Goal: Information Seeking & Learning: Learn about a topic

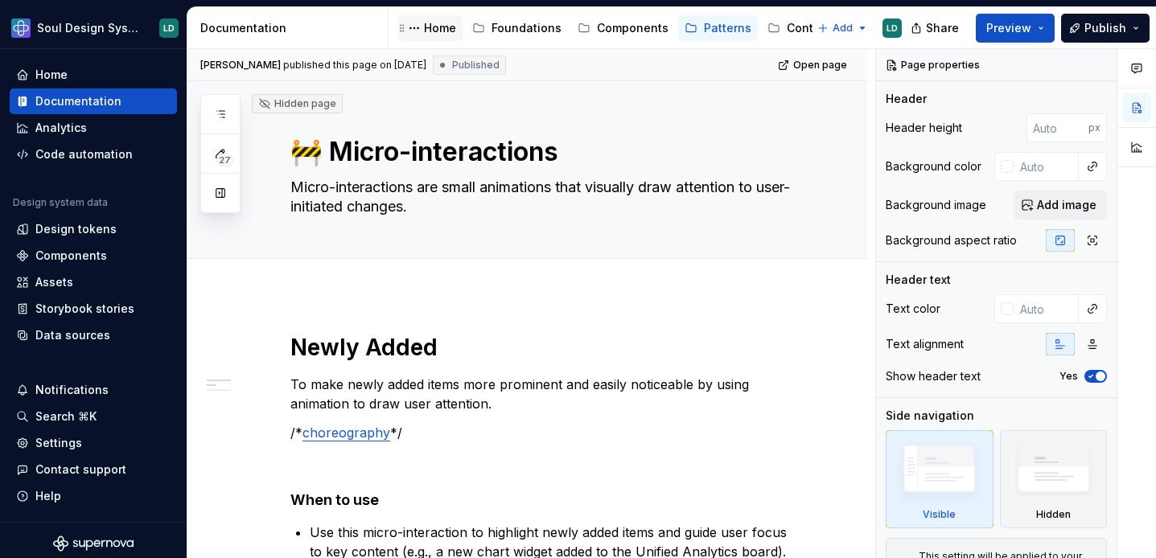
click at [430, 29] on div "Home" at bounding box center [440, 28] width 32 height 16
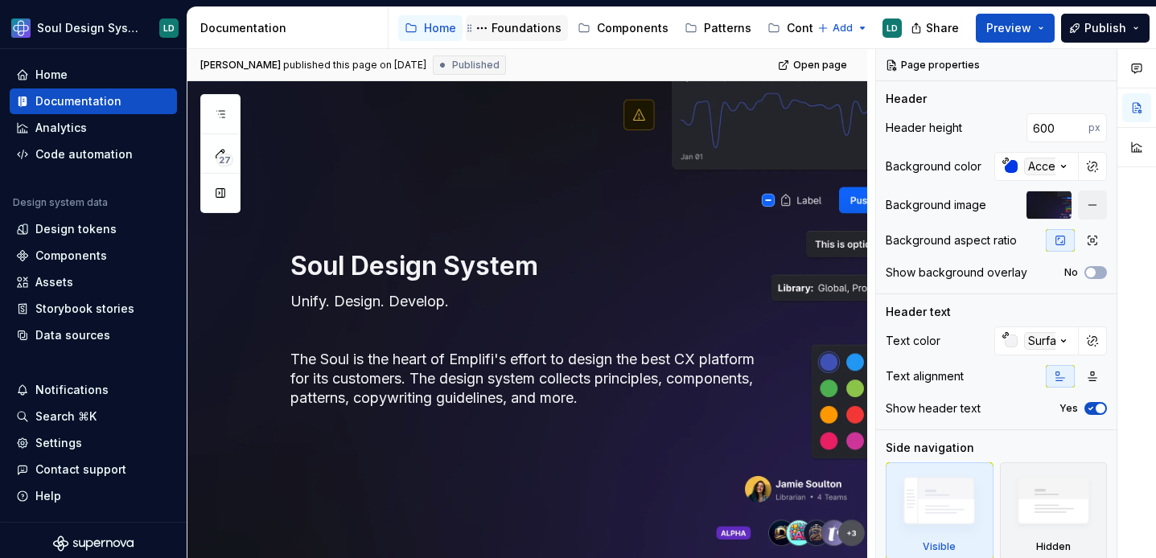
click at [503, 29] on div "Foundations" at bounding box center [526, 28] width 70 height 16
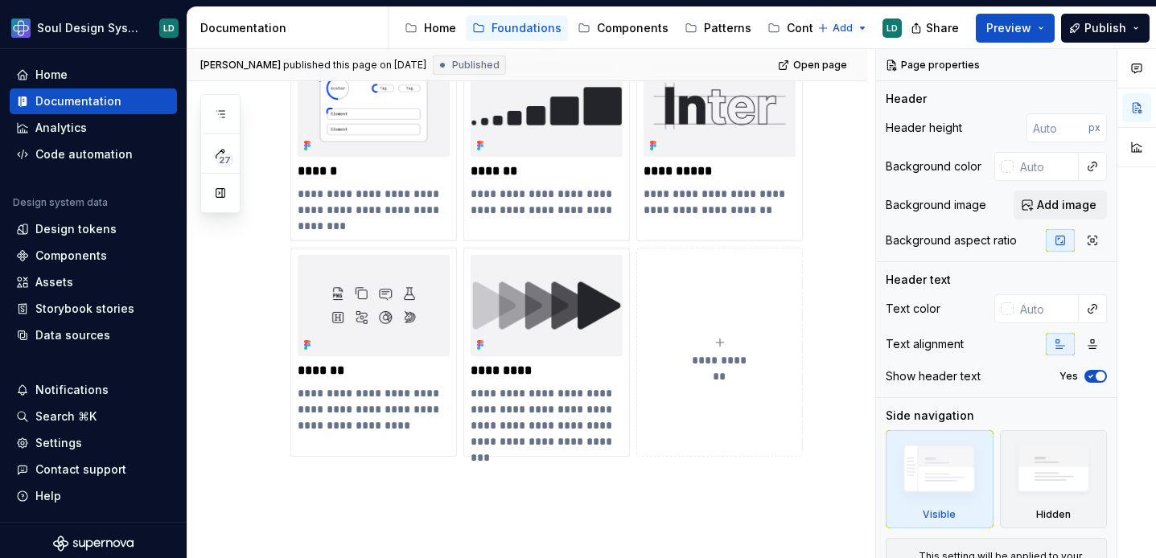
scroll to position [861, 0]
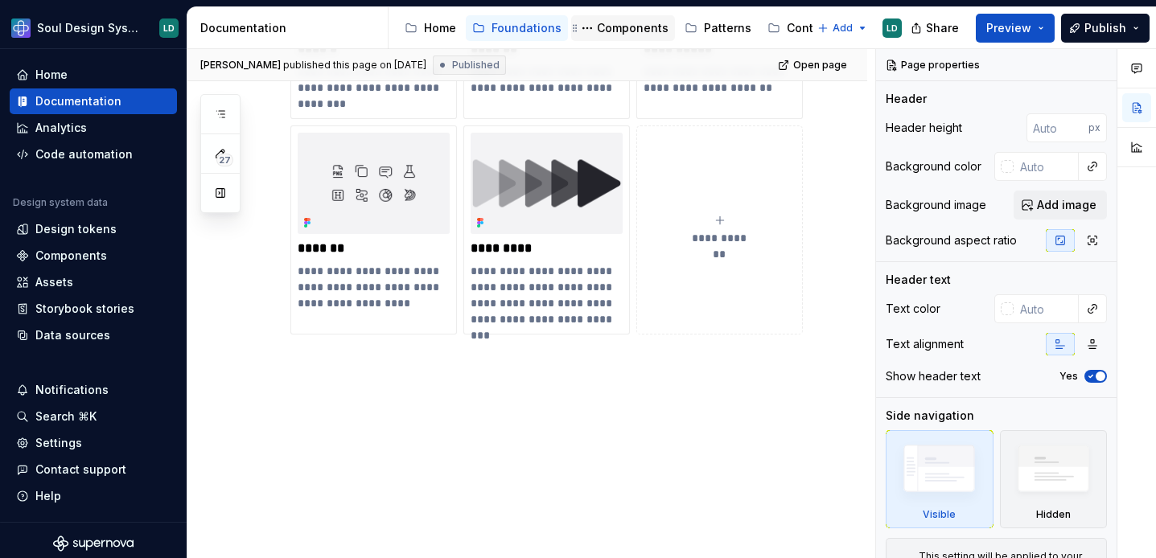
click at [598, 31] on div "Components" at bounding box center [633, 28] width 72 height 16
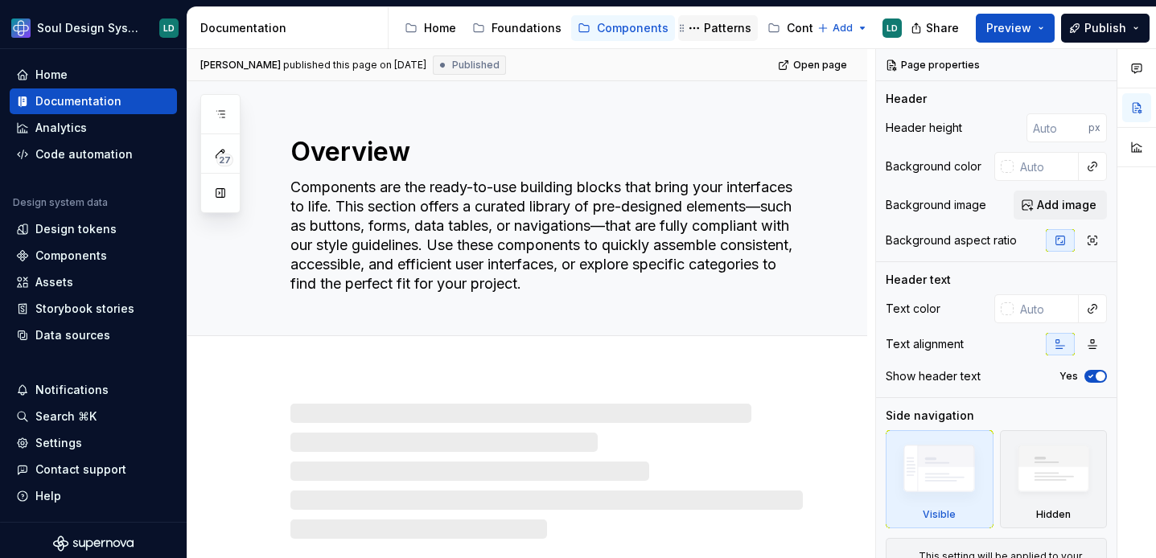
click at [716, 31] on div "Patterns" at bounding box center [727, 28] width 47 height 16
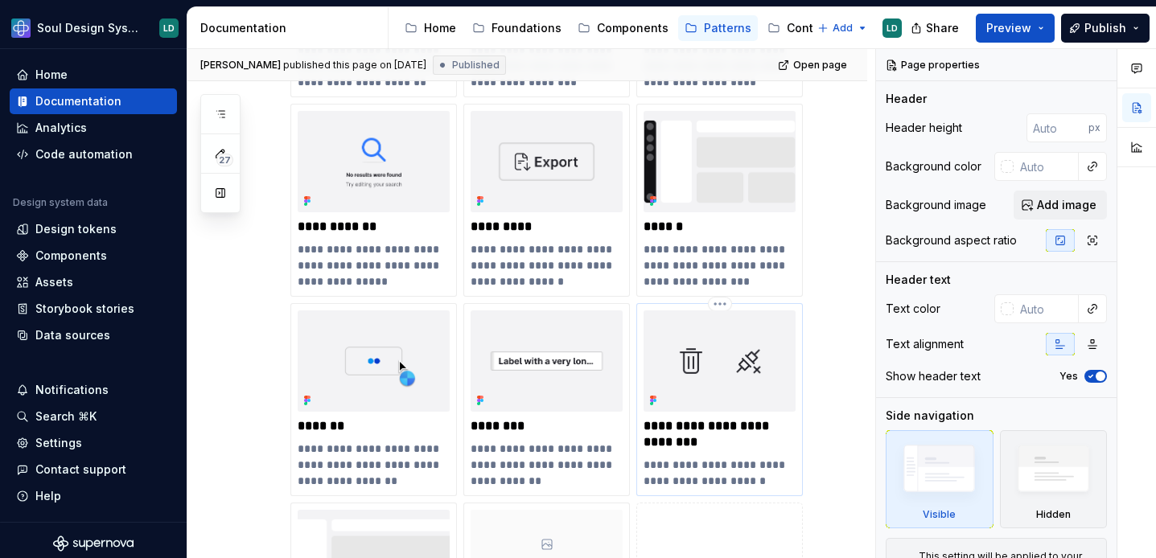
scroll to position [455, 0]
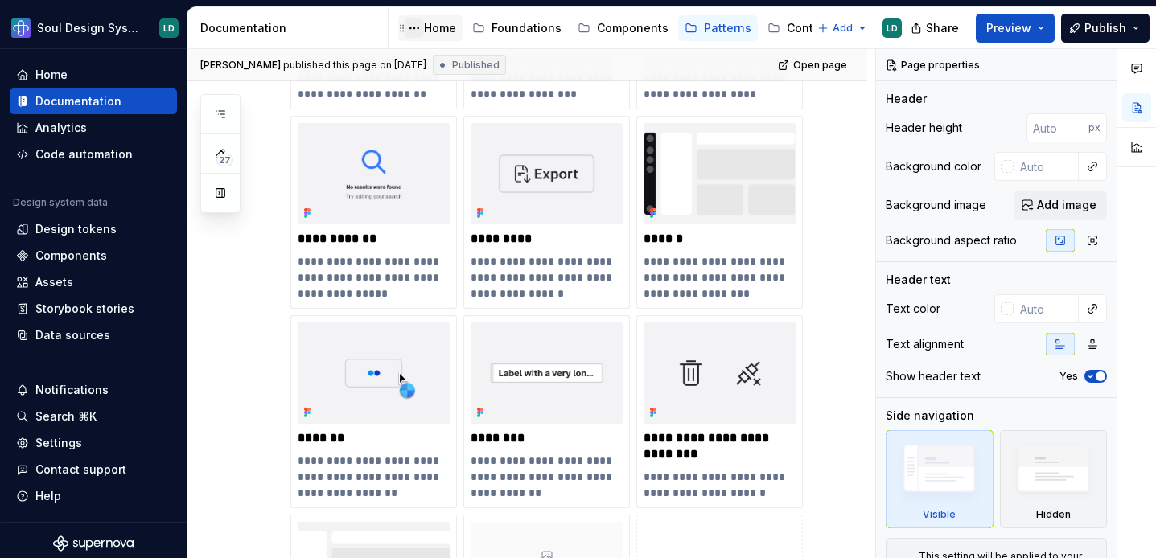
click at [423, 29] on button "Page tree" at bounding box center [414, 27] width 19 height 19
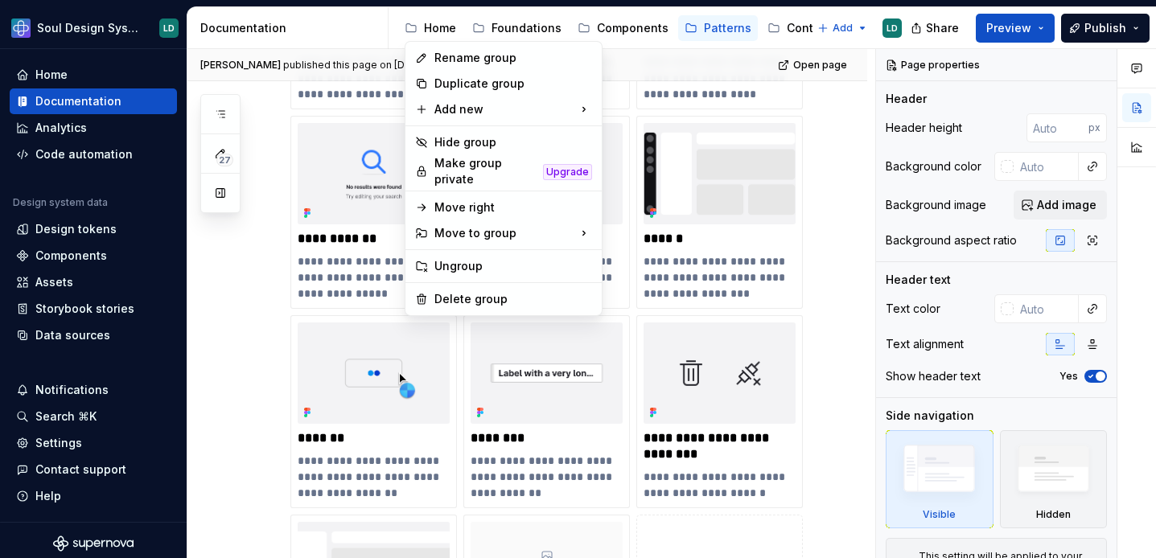
click at [441, 23] on html "Soul Design System LD Home Documentation Analytics Code automation Design syste…" at bounding box center [578, 279] width 1156 height 558
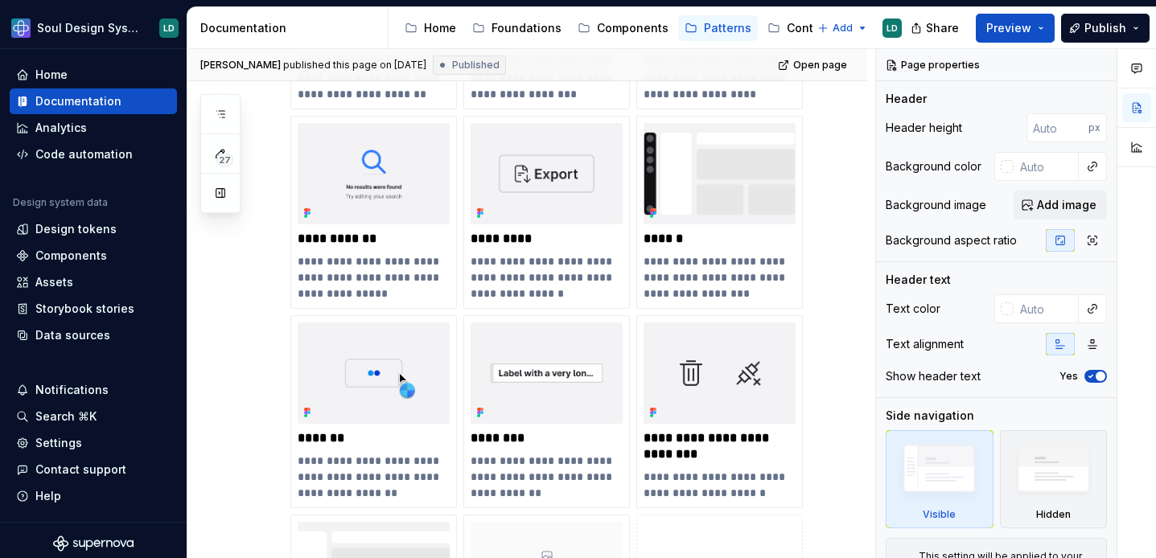
click at [441, 23] on div "Home" at bounding box center [440, 28] width 32 height 16
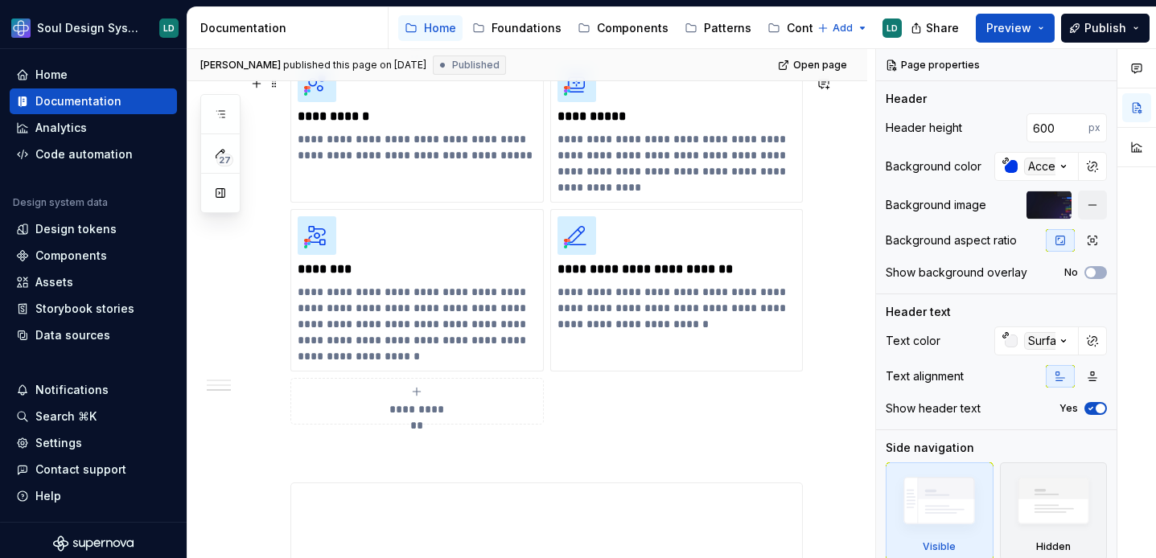
scroll to position [1247, 0]
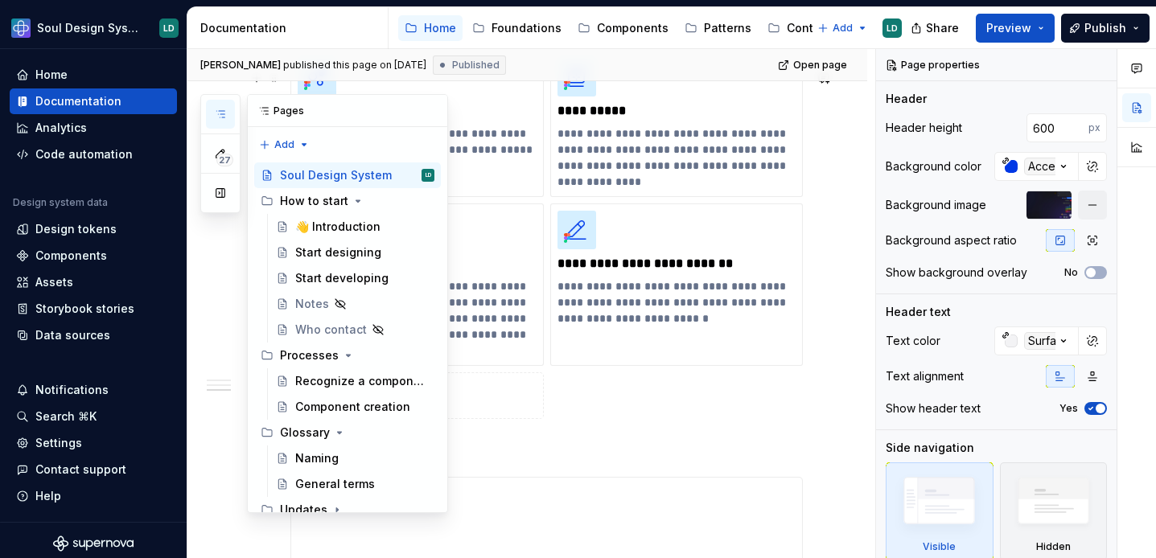
click at [223, 117] on icon "button" at bounding box center [220, 114] width 8 height 6
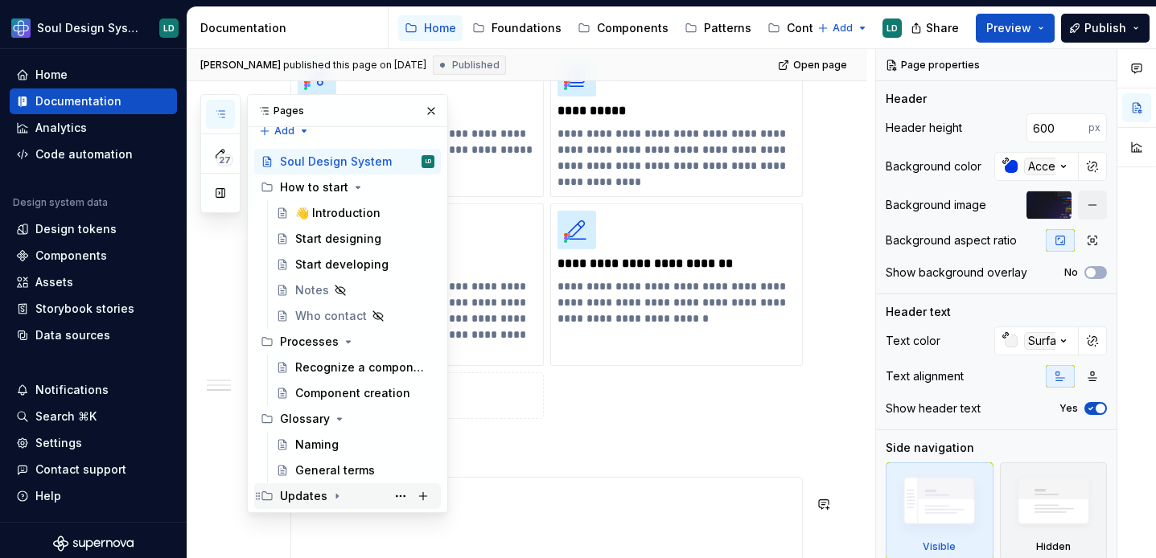
click at [312, 491] on div "Updates" at bounding box center [303, 496] width 47 height 16
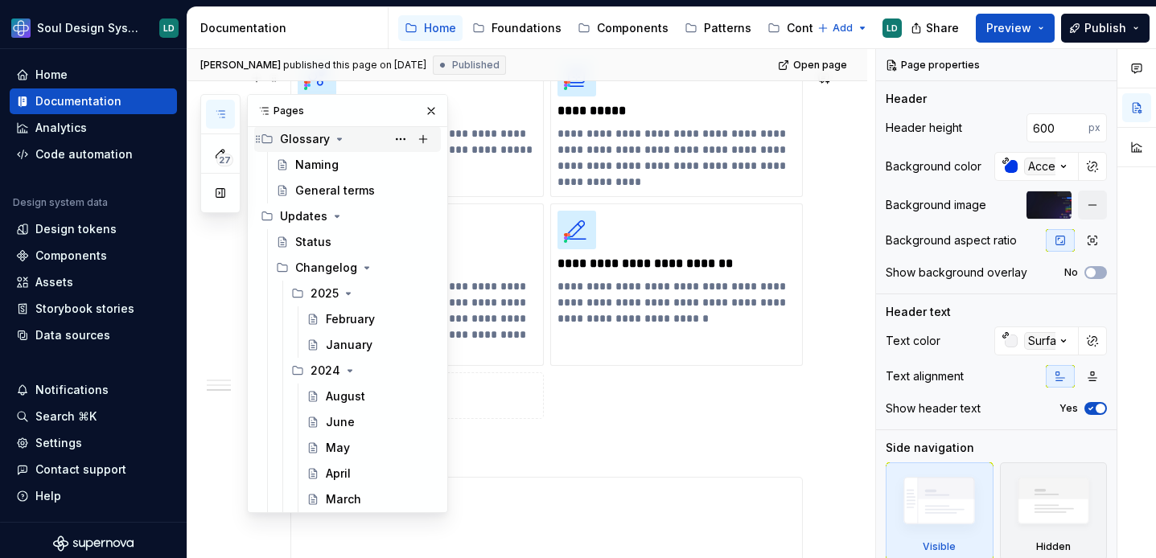
scroll to position [300, 0]
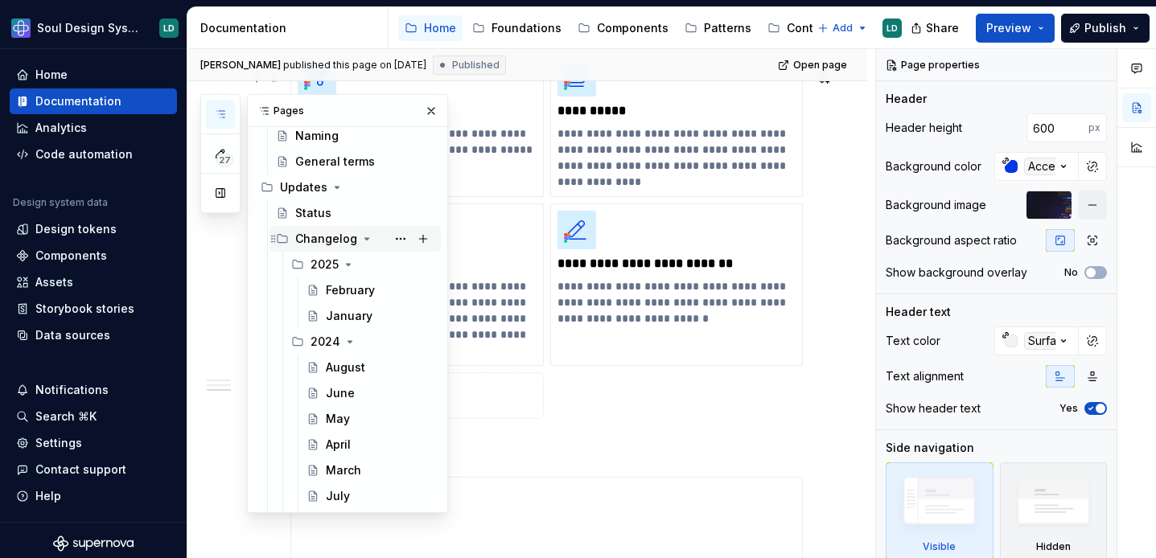
click at [321, 240] on div "Changelog" at bounding box center [326, 239] width 62 height 16
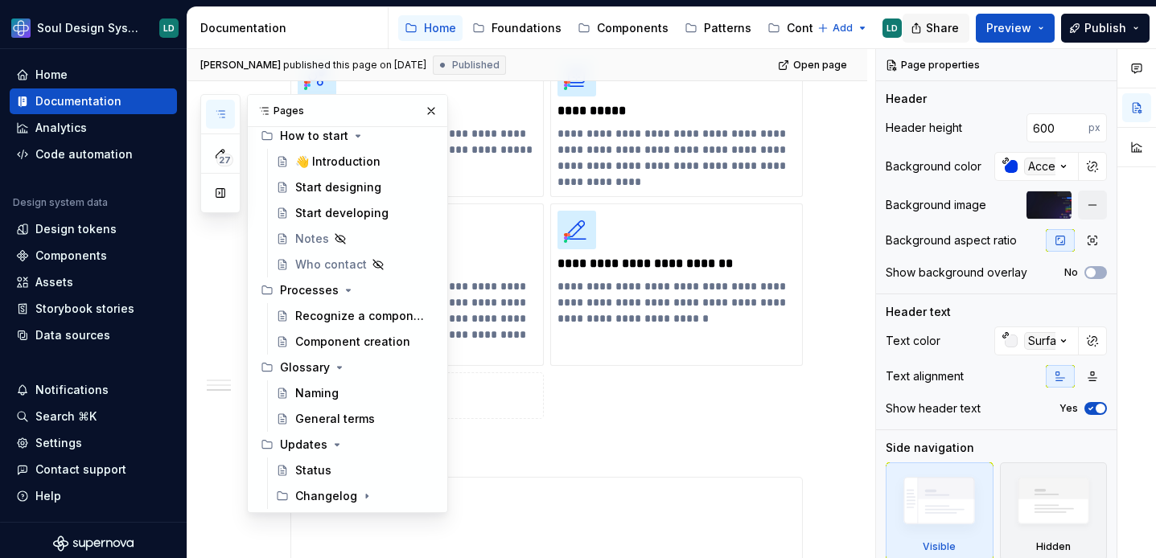
type textarea "*"
